Goal: Information Seeking & Learning: Learn about a topic

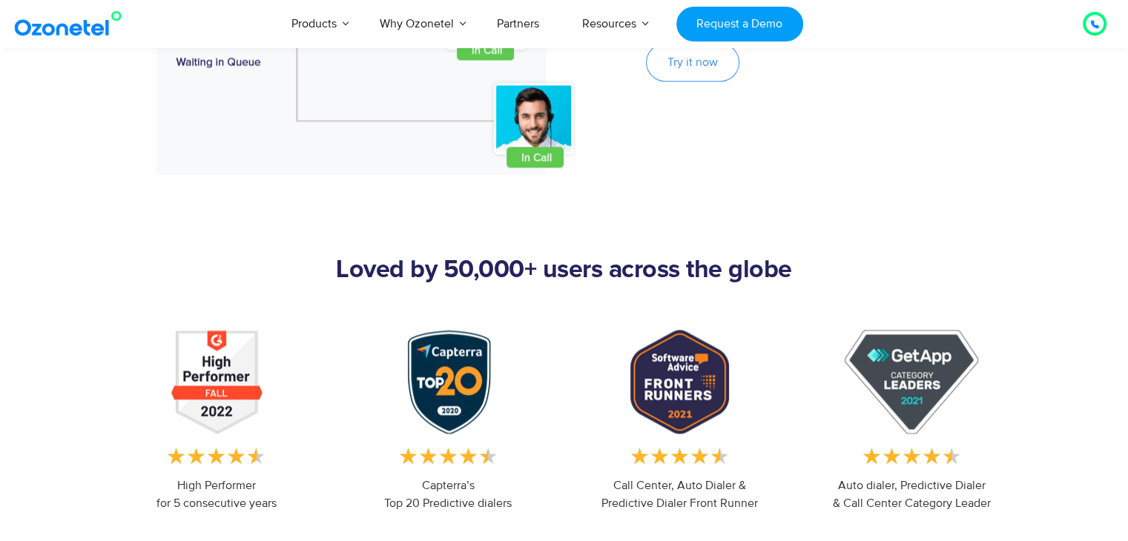
scroll to position [1997, 0]
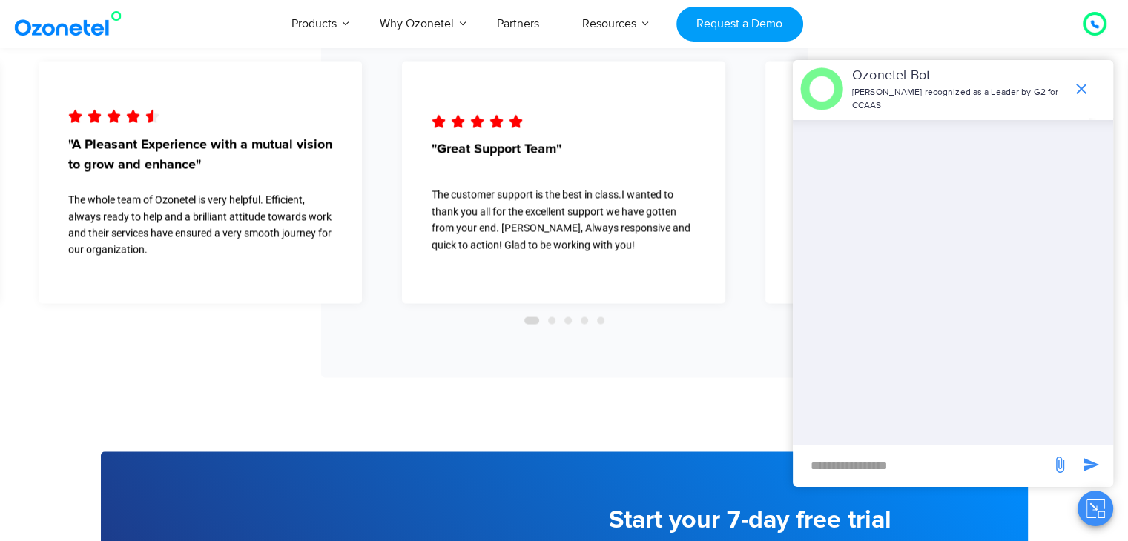
scroll to position [2535, 0]
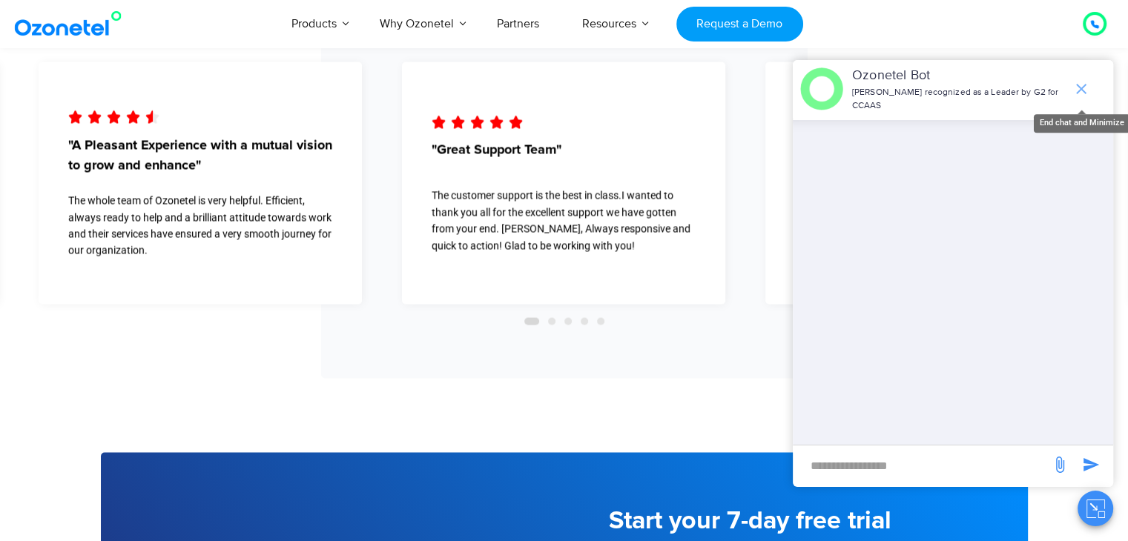
click at [1082, 90] on icon "end chat or minimize" at bounding box center [1081, 89] width 10 height 10
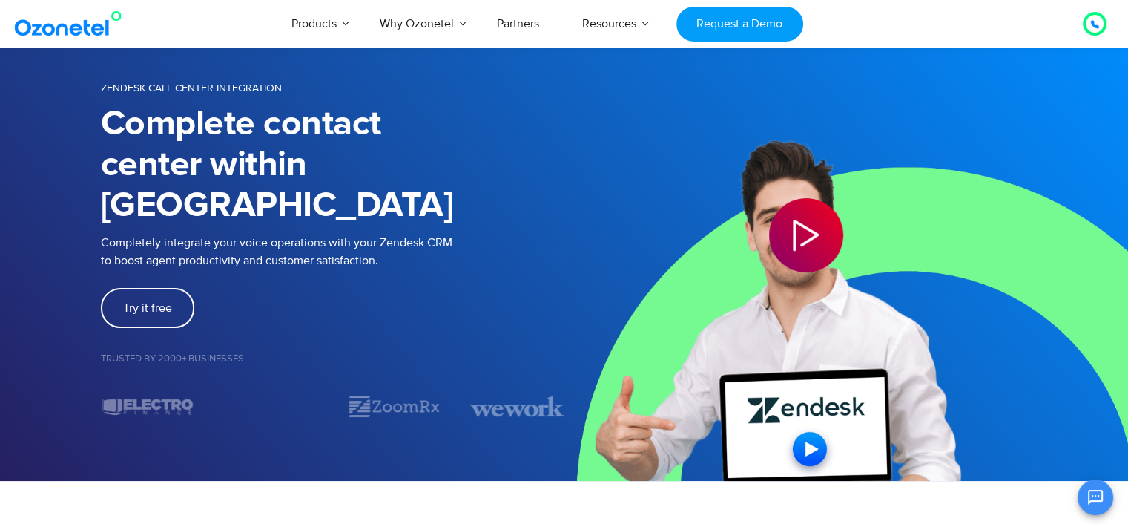
scroll to position [0, 0]
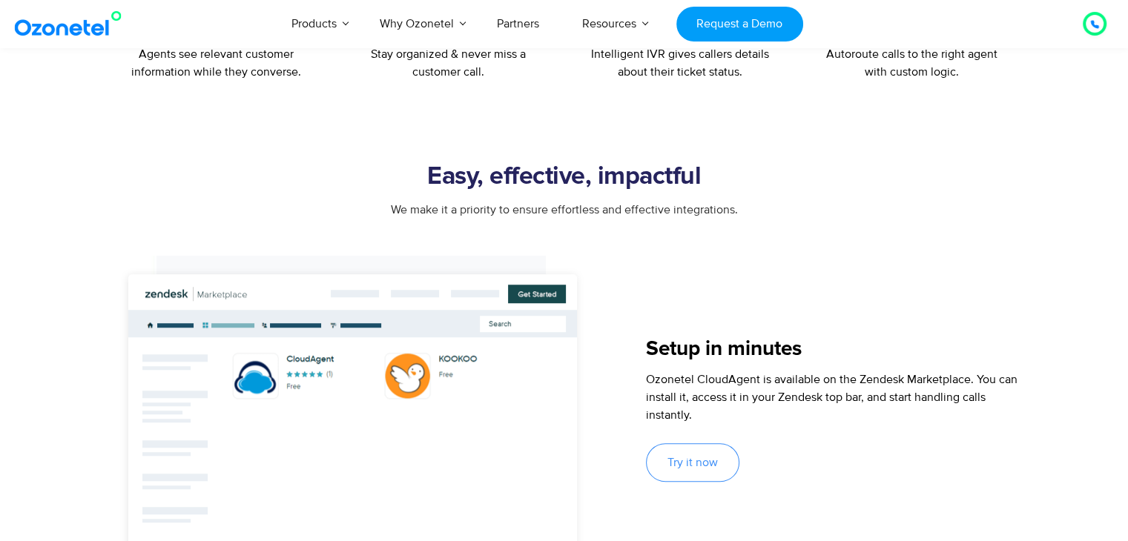
scroll to position [807, 0]
